Goal: Transaction & Acquisition: Book appointment/travel/reservation

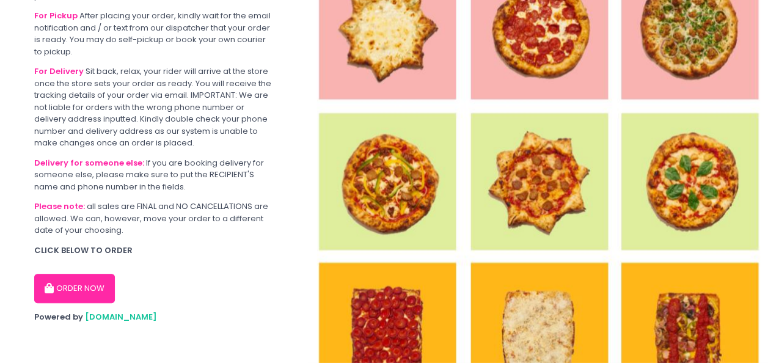
scroll to position [180, 0]
click at [73, 288] on button "ORDER NOW" at bounding box center [74, 287] width 81 height 29
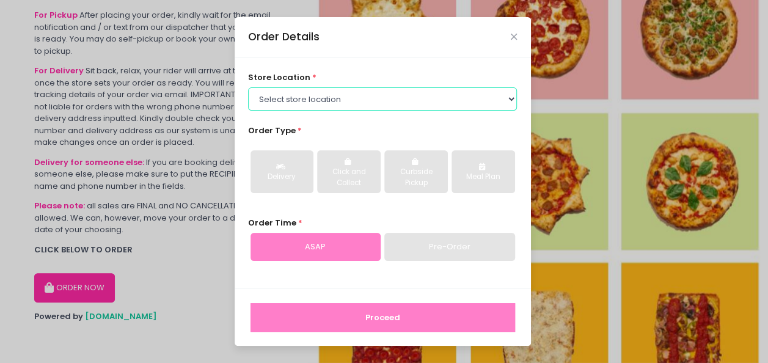
click at [358, 97] on select "Select store location [PERSON_NAME] Pizza - [PERSON_NAME] Pizza - [GEOGRAPHIC_D…" at bounding box center [382, 98] width 269 height 23
select select "65090bae48156caed44a5eb4"
click at [248, 87] on select "Select store location [PERSON_NAME] Pizza - [PERSON_NAME] Pizza - [GEOGRAPHIC_D…" at bounding box center [382, 98] width 269 height 23
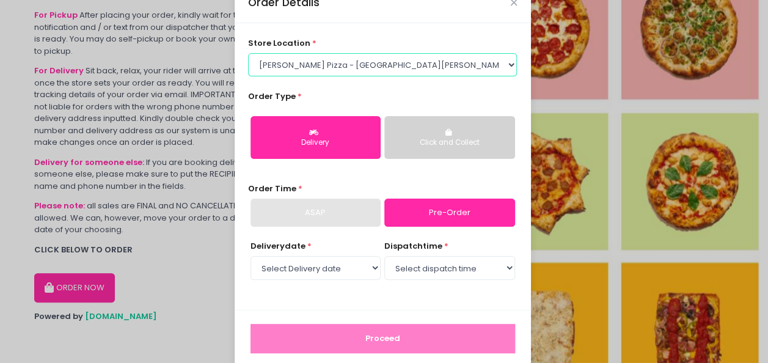
scroll to position [48, 0]
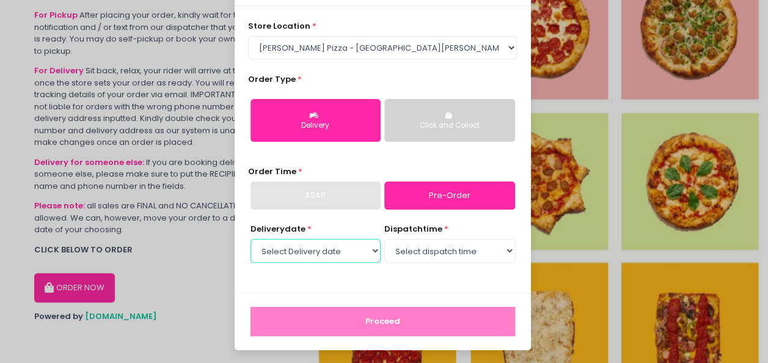
click at [367, 253] on select "Select Delivery date [DATE] [DATE] [DATE] [DATE] [DATE] [DATE]" at bounding box center [316, 250] width 130 height 23
select select "[DATE]"
click at [251, 239] on select "Select Delivery date [DATE] [DATE] [DATE] [DATE] [DATE] [DATE]" at bounding box center [316, 250] width 130 height 23
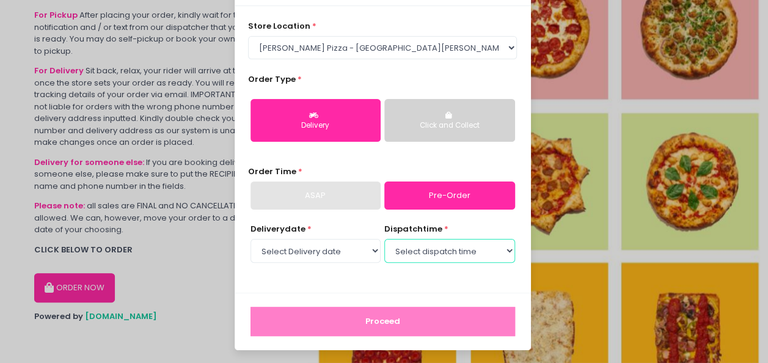
click at [490, 250] on select "Select dispatch time 12:00 PM - 12:30 PM 12:30 PM - 01:00 PM 01:00 PM - 01:30 P…" at bounding box center [449, 250] width 130 height 23
select select "16:30"
click at [384, 239] on select "Select dispatch time 12:00 PM - 12:30 PM 12:30 PM - 01:00 PM 01:00 PM - 01:30 P…" at bounding box center [449, 250] width 130 height 23
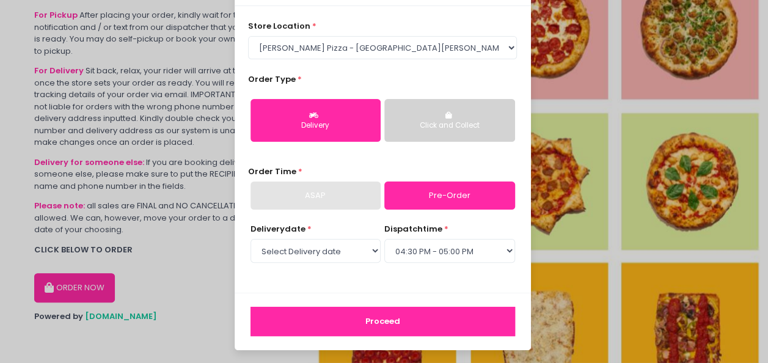
click at [391, 323] on button "Proceed" at bounding box center [383, 321] width 265 height 29
